Goal: Task Accomplishment & Management: Complete application form

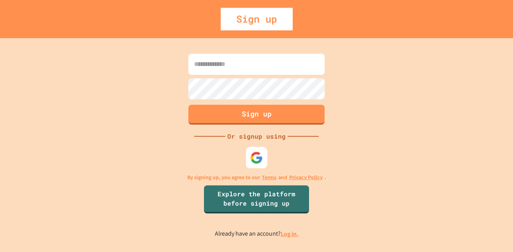
click at [260, 159] on img at bounding box center [256, 157] width 13 height 13
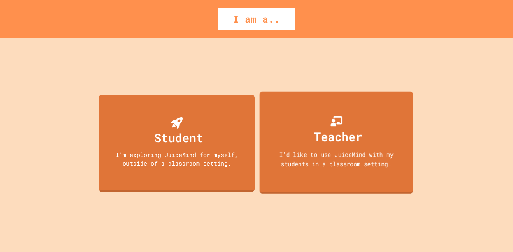
click at [361, 116] on div "Teacher" at bounding box center [336, 130] width 52 height 31
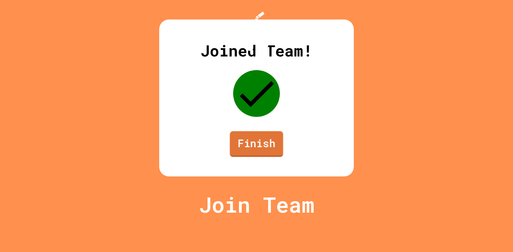
click at [270, 157] on link "Finish" at bounding box center [256, 144] width 53 height 26
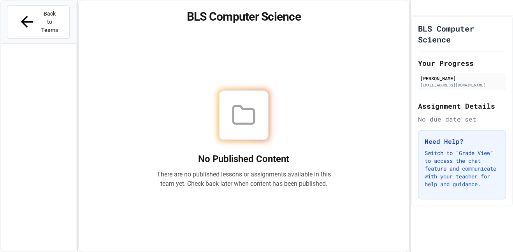
click at [352, 105] on div "No Published Content There are no published lessons or assignments available in…" at bounding box center [244, 139] width 312 height 206
click at [265, 125] on div at bounding box center [244, 115] width 50 height 50
click at [458, 146] on h3 "Need Help?" at bounding box center [462, 141] width 75 height 9
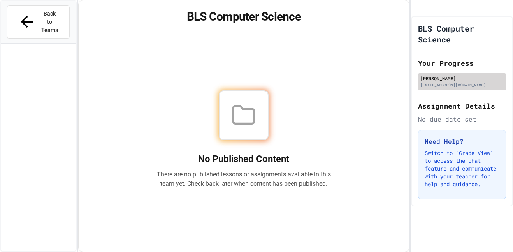
click at [462, 82] on div "[PERSON_NAME] [EMAIL_ADDRESS][DOMAIN_NAME]" at bounding box center [462, 81] width 88 height 17
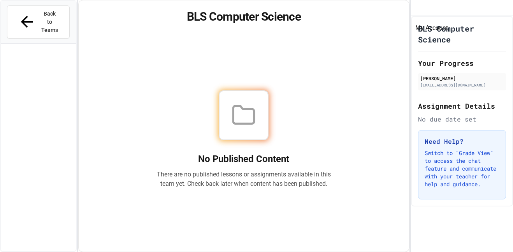
click at [418, 8] on icon "My Account" at bounding box center [418, 8] width 0 height 0
click at [288, 252] on div at bounding box center [256, 252] width 513 height 0
click at [369, 154] on div "No Published Content There are no published lessons or assignments available in…" at bounding box center [244, 139] width 312 height 206
click at [252, 129] on div at bounding box center [244, 115] width 50 height 50
click at [236, 218] on div "No Published Content There are no published lessons or assignments available in…" at bounding box center [244, 139] width 312 height 206
